Goal: Obtain resource: Obtain resource

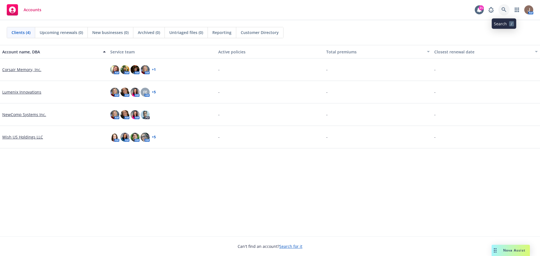
click at [502, 9] on icon at bounding box center [503, 9] width 5 height 5
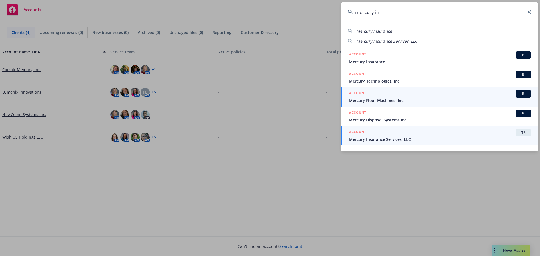
type input "mercury in"
click at [469, 139] on span "Mercury Insurance Services, LLC" at bounding box center [440, 139] width 182 height 6
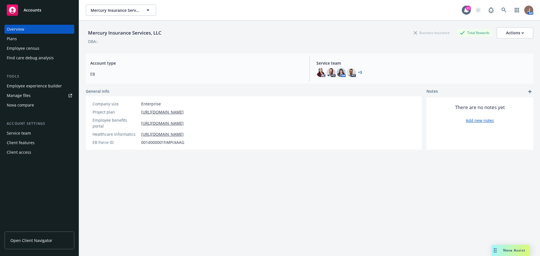
click at [17, 94] on div "Manage files" at bounding box center [19, 95] width 24 height 9
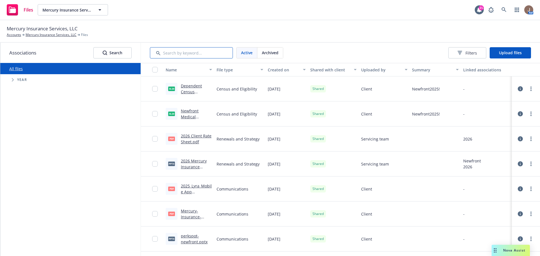
click at [174, 56] on input "Search by keyword..." at bounding box center [191, 52] width 83 height 11
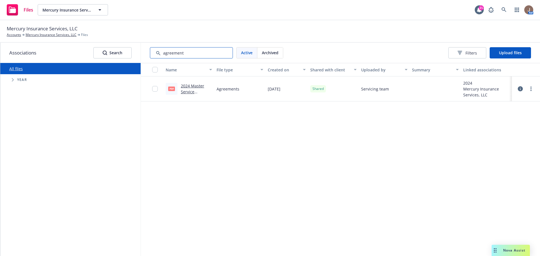
type input "agreement"
click at [188, 87] on link "2024 Master Service Agreement.pdf" at bounding box center [195, 91] width 28 height 17
